Goal: Communication & Community: Ask a question

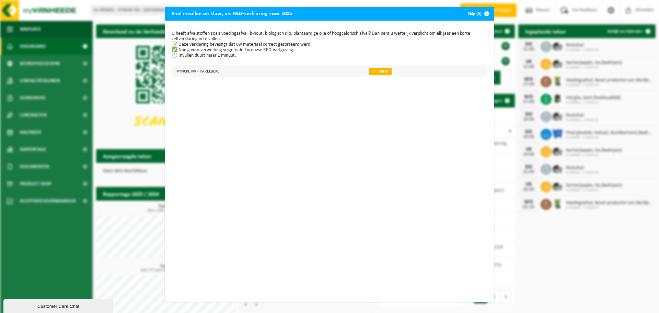
click at [377, 71] on link "👉 Vul in" at bounding box center [380, 72] width 23 height 8
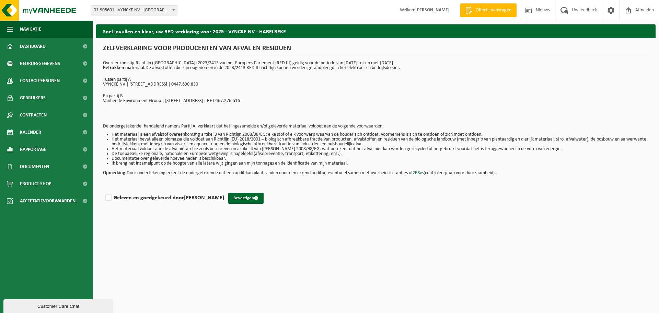
click at [113, 203] on div "Gelezen en goedgekeurd door Nico Dewitte Bevestigen" at bounding box center [376, 198] width 560 height 32
click at [108, 198] on label "Gelezen en goedgekeurd door Nico Dewitte" at bounding box center [164, 198] width 120 height 10
click at [224, 189] on input "Gelezen en goedgekeurd door Nico Dewitte" at bounding box center [224, 189] width 0 height 0
checkbox input "true"
click at [241, 194] on button "Bevestigen" at bounding box center [245, 198] width 35 height 11
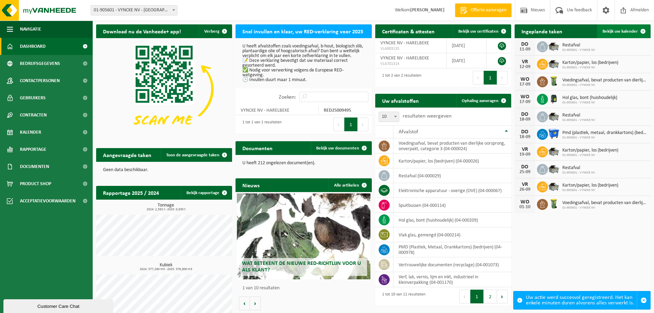
click at [623, 30] on span "Bekijk uw kalender" at bounding box center [619, 31] width 35 height 4
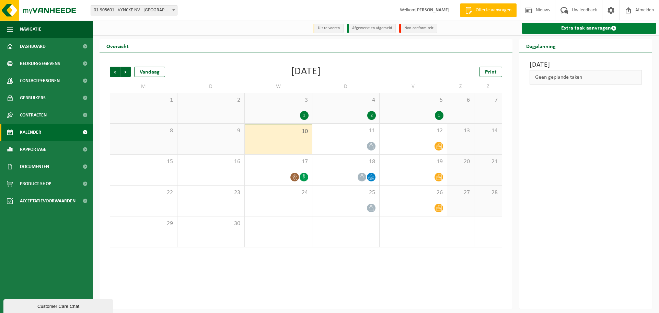
drag, startPoint x: 0, startPoint y: 0, endPoint x: 623, endPoint y: 30, distance: 623.8
click at [623, 30] on link "Extra taak aanvragen" at bounding box center [589, 28] width 135 height 11
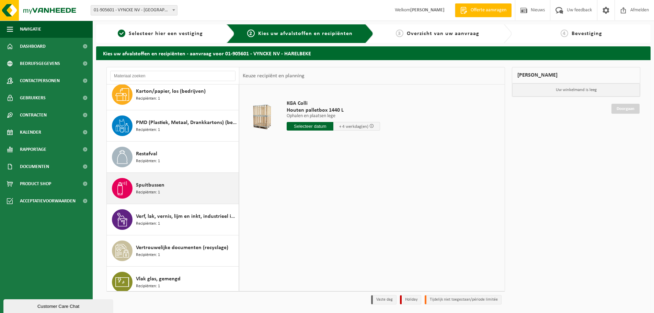
scroll to position [69, 0]
click at [203, 248] on span "Vertrouwelijke documenten (recyclage)" at bounding box center [182, 247] width 92 height 8
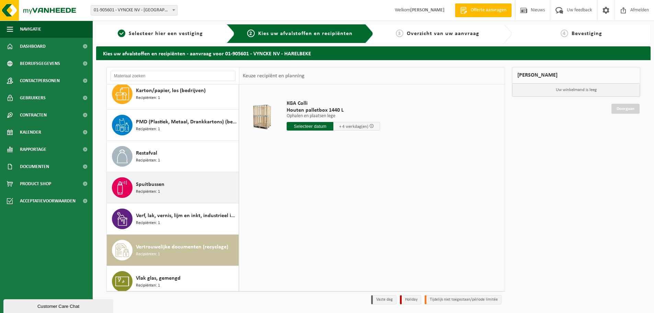
scroll to position [106, 0]
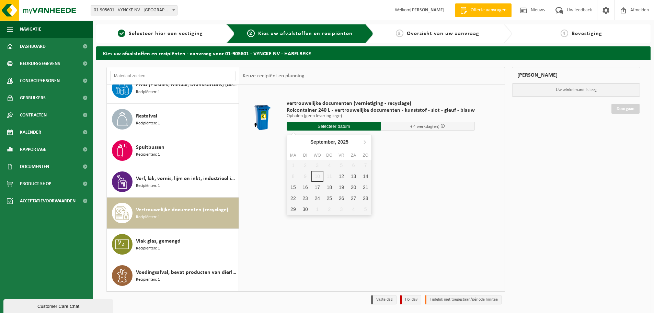
click at [357, 127] on input "text" at bounding box center [334, 126] width 94 height 9
click at [296, 191] on div "15" at bounding box center [293, 187] width 12 height 11
type input "Van 2025-09-15"
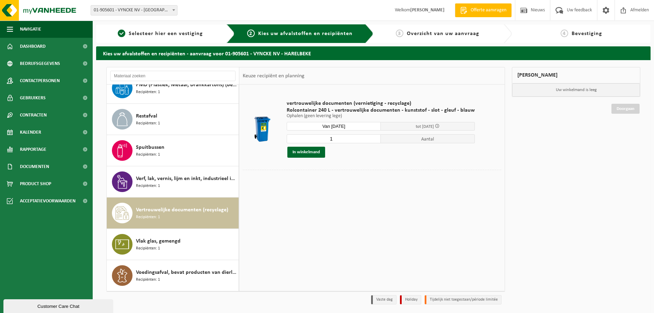
click at [333, 140] on input "1" at bounding box center [334, 138] width 94 height 9
type input "2"
click at [371, 136] on input "2" at bounding box center [334, 138] width 94 height 9
click at [319, 151] on button "In winkelmand" at bounding box center [306, 152] width 38 height 11
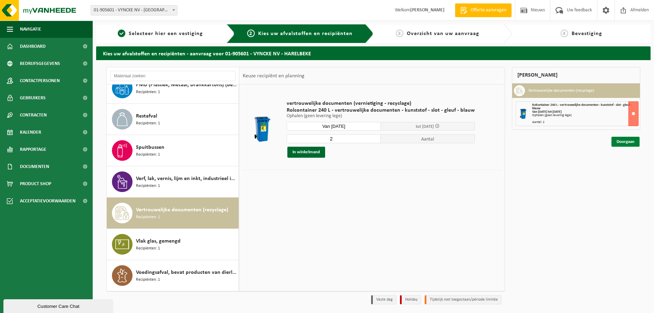
click at [639, 140] on link "Doorgaan" at bounding box center [625, 142] width 28 height 10
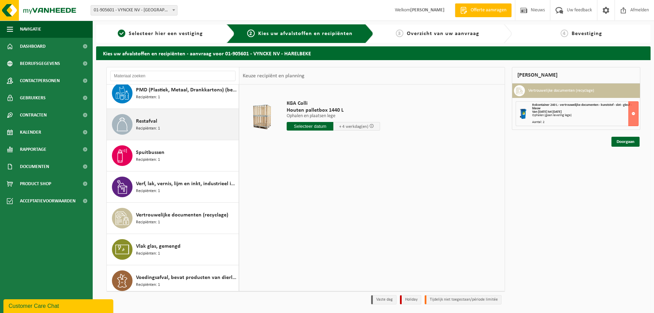
scroll to position [106, 0]
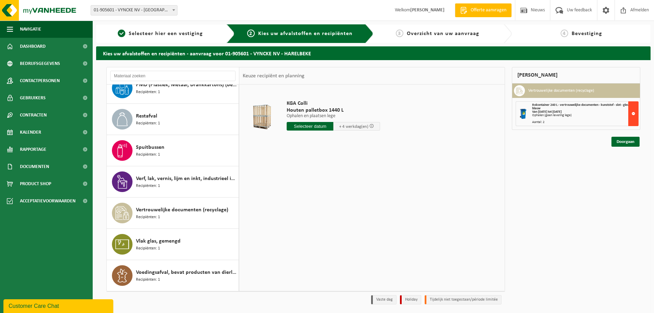
click at [634, 113] on button at bounding box center [633, 113] width 10 height 25
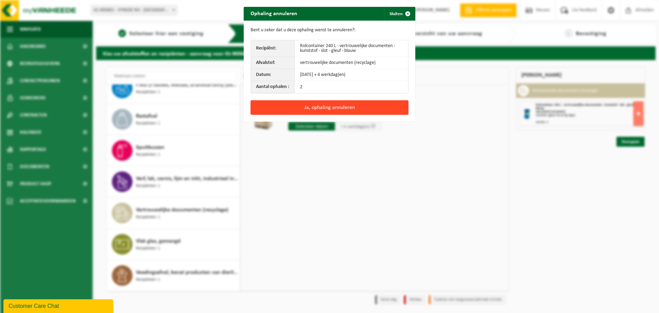
click at [338, 107] on button "Ja, ophaling annuleren" at bounding box center [330, 107] width 158 height 14
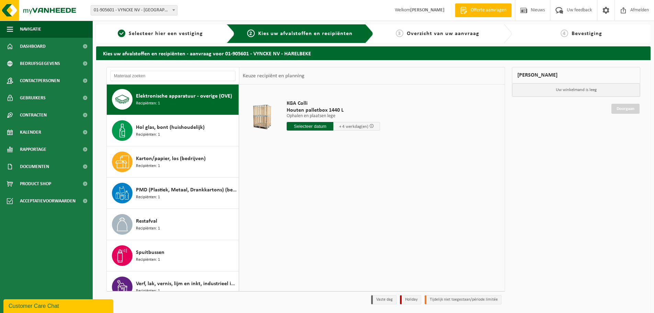
scroll to position [0, 0]
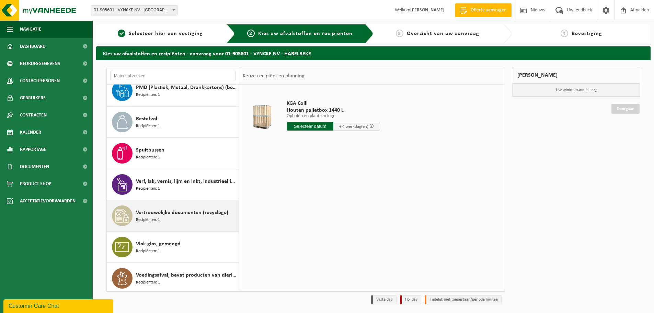
click at [159, 220] on span "Recipiënten: 1" at bounding box center [148, 220] width 24 height 7
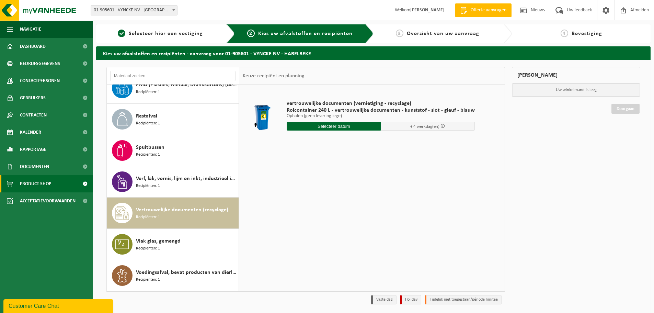
click at [46, 182] on span "Product Shop" at bounding box center [35, 183] width 31 height 17
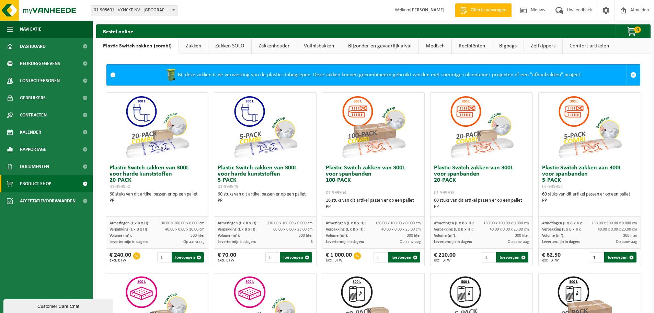
click at [320, 48] on link "Vuilnisbakken" at bounding box center [319, 46] width 44 height 16
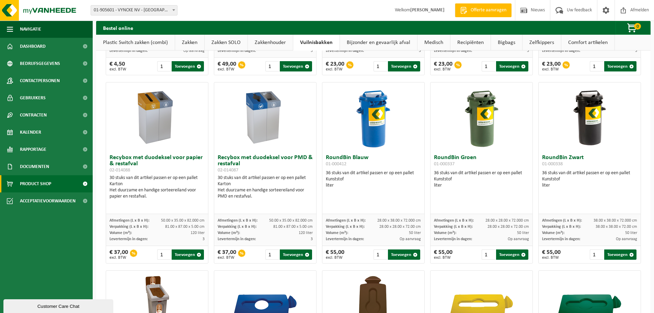
scroll to position [238, 0]
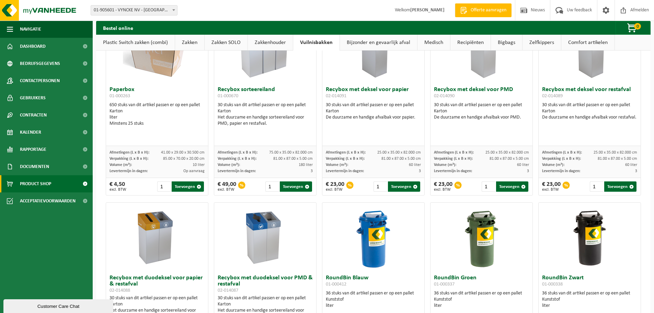
click at [386, 46] on link "Bijzonder en gevaarlijk afval" at bounding box center [378, 43] width 77 height 16
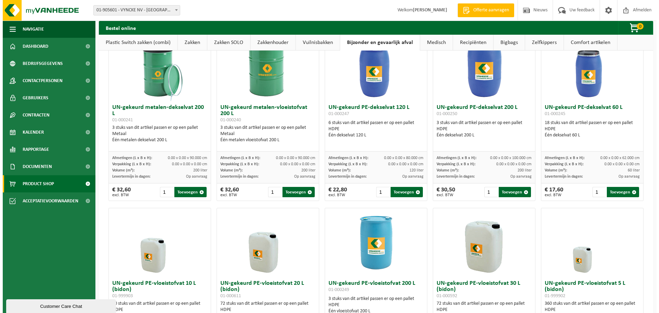
scroll to position [0, 0]
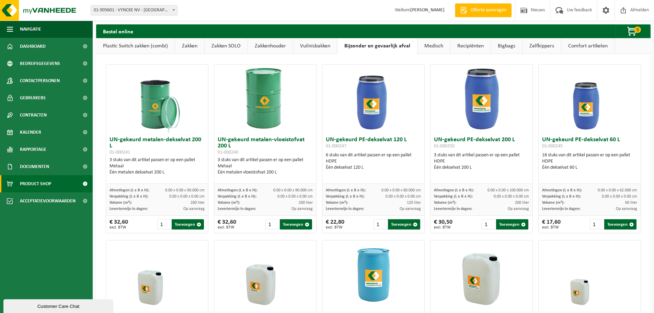
click at [434, 50] on link "Medisch" at bounding box center [433, 46] width 33 height 16
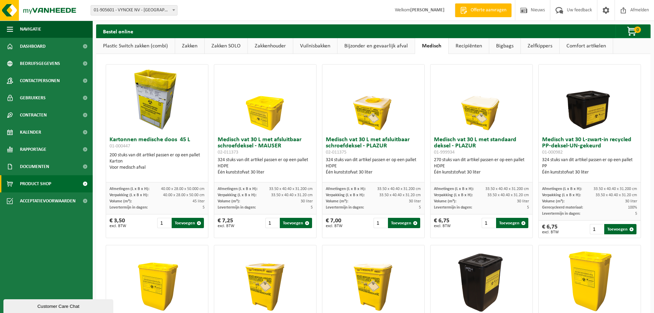
click at [572, 45] on link "Comfort artikelen" at bounding box center [586, 46] width 53 height 16
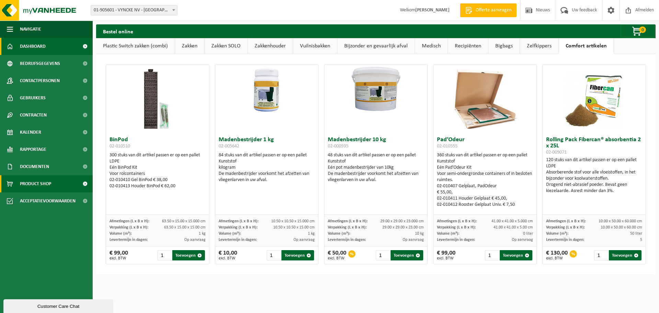
click at [48, 47] on link "Dashboard" at bounding box center [46, 46] width 93 height 17
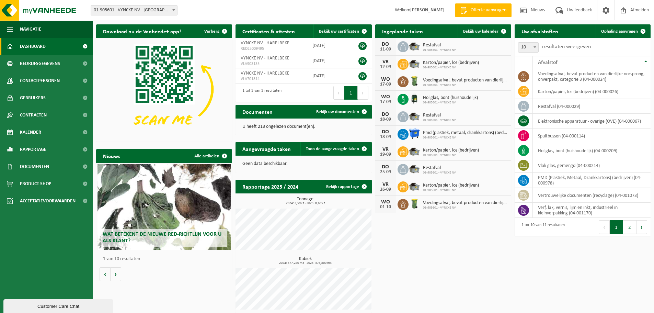
click at [486, 14] on link "Offerte aanvragen" at bounding box center [483, 10] width 57 height 14
click at [490, 30] on span "Bekijk uw kalender" at bounding box center [480, 31] width 35 height 4
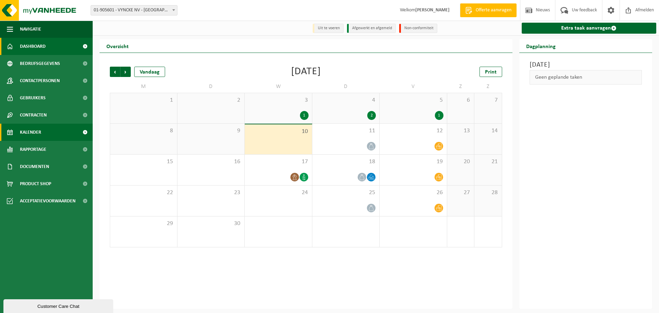
click at [62, 42] on link "Dashboard" at bounding box center [46, 46] width 93 height 17
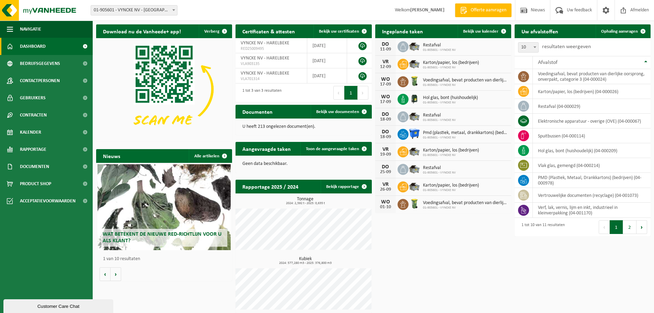
click at [89, 303] on div "Customer Care Chat" at bounding box center [59, 305] width 100 height 5
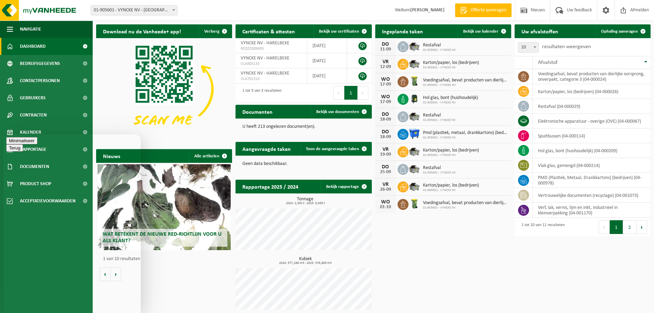
type textarea "Goeiemiddag, graag had ik twee lege containers voor vertrouwelijke documenten b…"
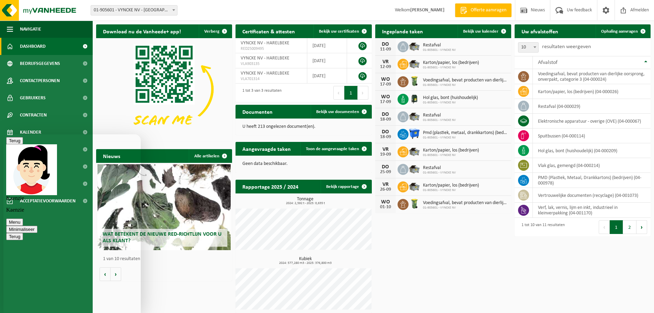
type textarea "[PERSON_NAME], inderdaad"
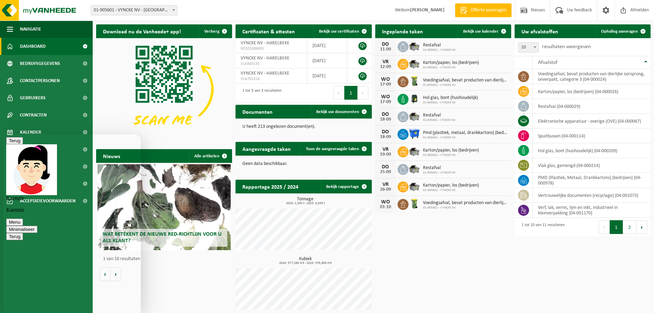
type textarea "jawel, dat is mijn email"
type textarea "Bedankt en nog een fijne namiddag"
